Goal: Task Accomplishment & Management: Complete application form

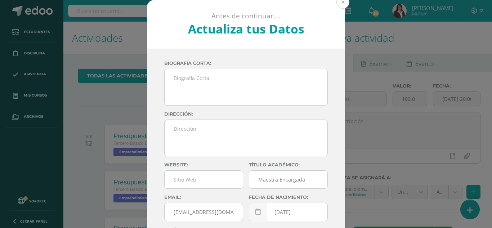
click at [339, 4] on button at bounding box center [342, 2] width 13 height 13
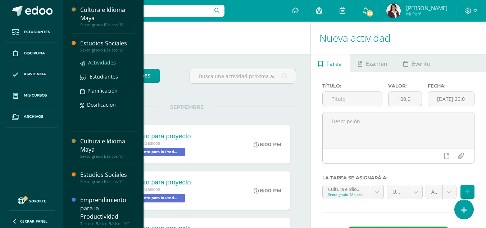
click at [109, 61] on span "Actividades" at bounding box center [102, 62] width 28 height 7
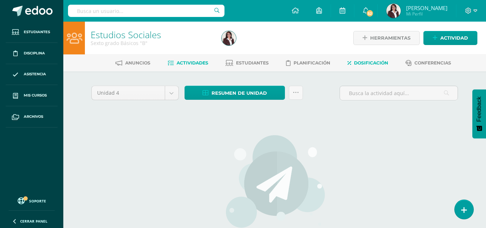
click at [369, 63] on span "Dosificación" at bounding box center [371, 62] width 34 height 5
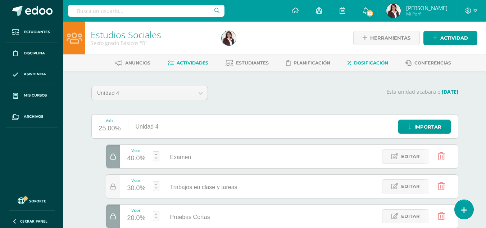
click at [197, 62] on span "Actividades" at bounding box center [193, 62] width 32 height 5
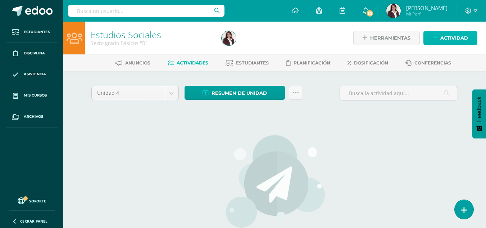
click at [452, 36] on span "Actividad" at bounding box center [455, 37] width 28 height 13
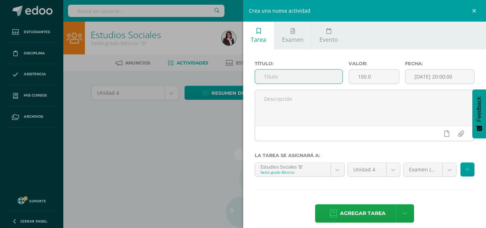
click at [325, 77] on input "text" at bounding box center [298, 76] width 87 height 14
type input "Prueba corta # 1"
click at [446, 80] on input "[DATE] 20:00:00" at bounding box center [440, 76] width 69 height 14
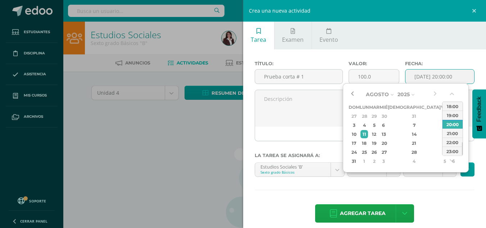
click at [352, 94] on button "button" at bounding box center [352, 94] width 7 height 11
click at [367, 151] on div "25" at bounding box center [365, 152] width 8 height 8
click at [442, 149] on div "29" at bounding box center [445, 152] width 6 height 8
type input "2025-08-29 20:00"
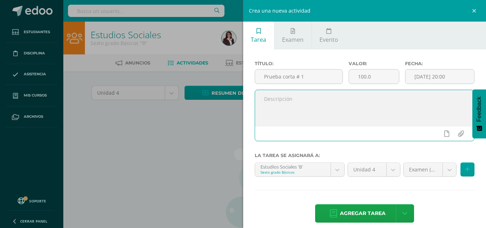
click at [299, 118] on textarea at bounding box center [365, 108] width 220 height 36
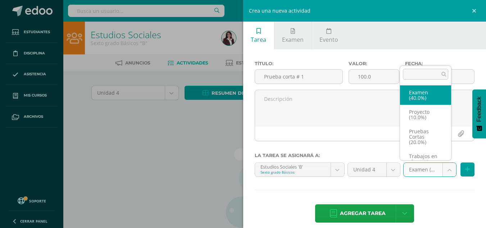
click at [445, 170] on body "Estudiantes Disciplina Asistencia Mis cursos Archivos Soporte Ayuda Reportar un…" at bounding box center [243, 154] width 486 height 309
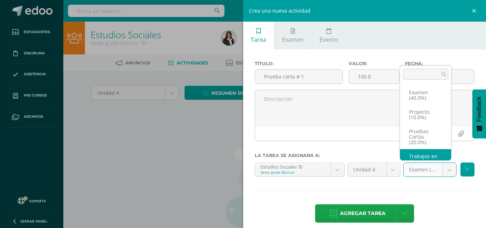
scroll to position [19, 0]
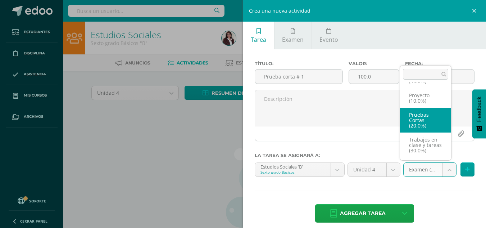
select select "206512"
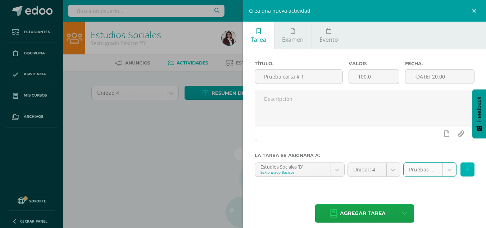
click at [465, 168] on icon at bounding box center [467, 169] width 5 height 6
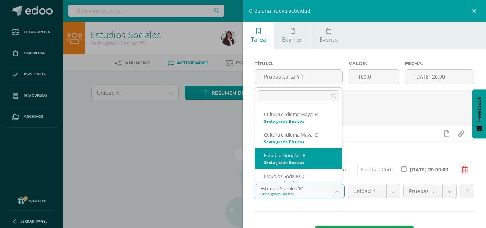
click at [332, 196] on body "Estudiantes Disciplina Asistencia Mis cursos Archivos Soporte Ayuda Reportar un…" at bounding box center [243, 154] width 486 height 309
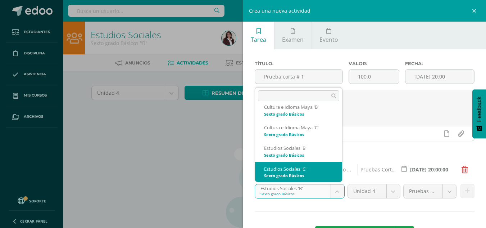
select select "174854"
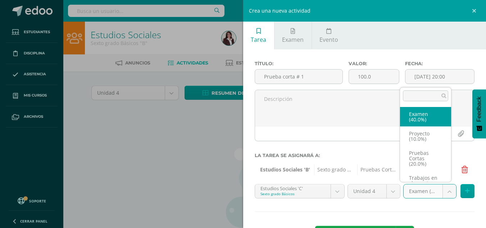
click at [444, 191] on body "Estudiantes Disciplina Asistencia Mis cursos Archivos Soporte Ayuda Reportar un…" at bounding box center [243, 154] width 486 height 309
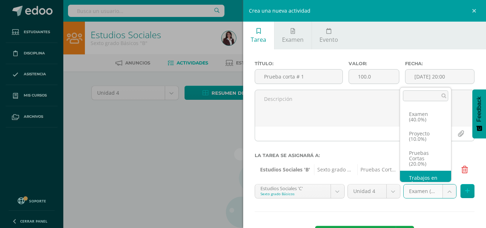
scroll to position [19, 0]
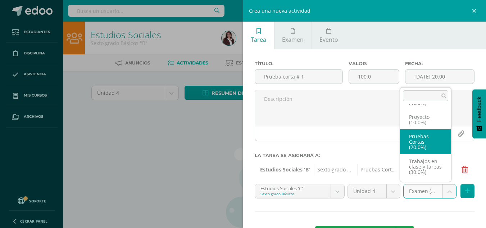
select select "206518"
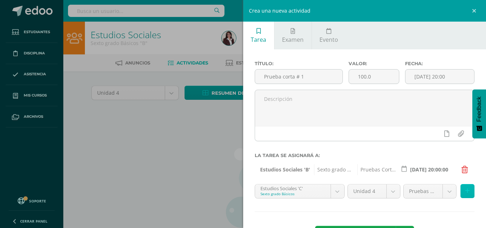
click at [465, 191] on icon at bounding box center [467, 191] width 5 height 6
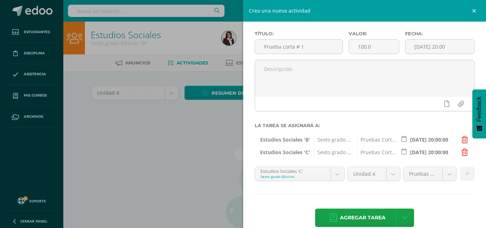
scroll to position [42, 0]
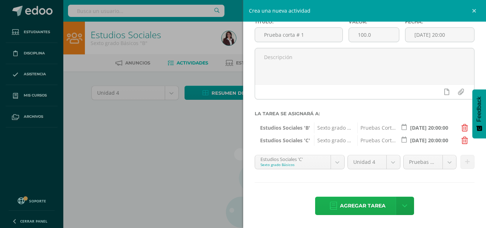
click at [357, 203] on span "Agregar tarea" at bounding box center [363, 206] width 46 height 18
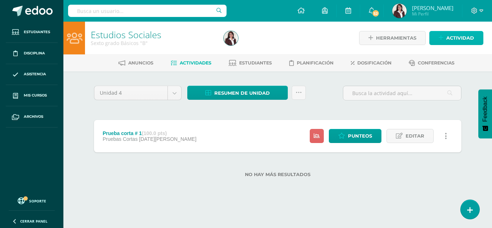
click at [454, 36] on span "Actividad" at bounding box center [460, 37] width 28 height 13
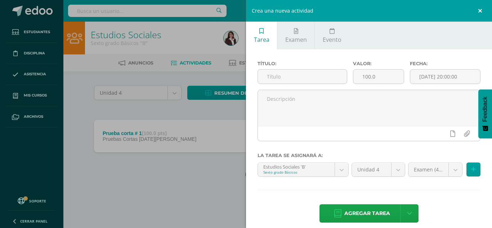
click at [481, 8] on link at bounding box center [481, 11] width 22 height 22
